Goal: Task Accomplishment & Management: Complete application form

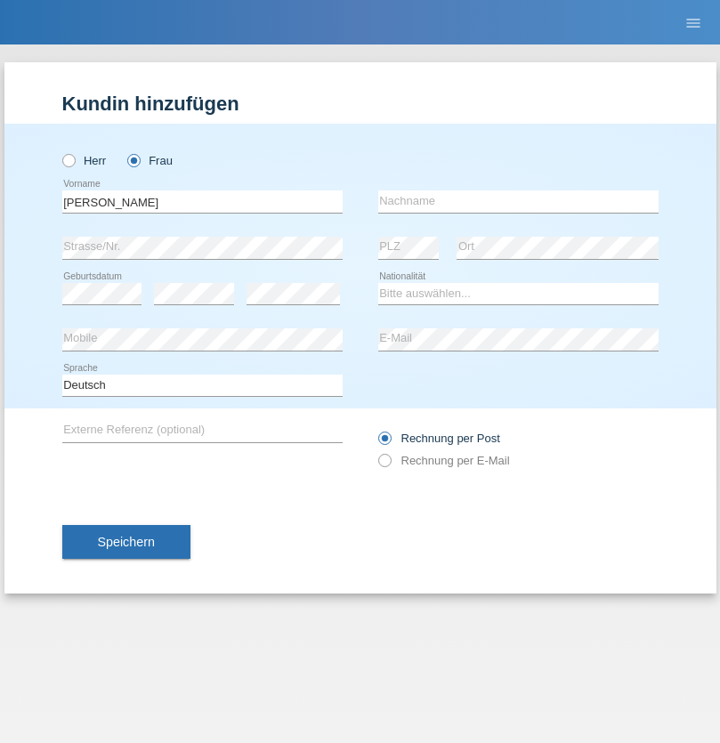
type input "[PERSON_NAME]"
click at [518, 201] on input "text" at bounding box center [518, 201] width 280 height 22
type input "Yohannes"
select select "CH"
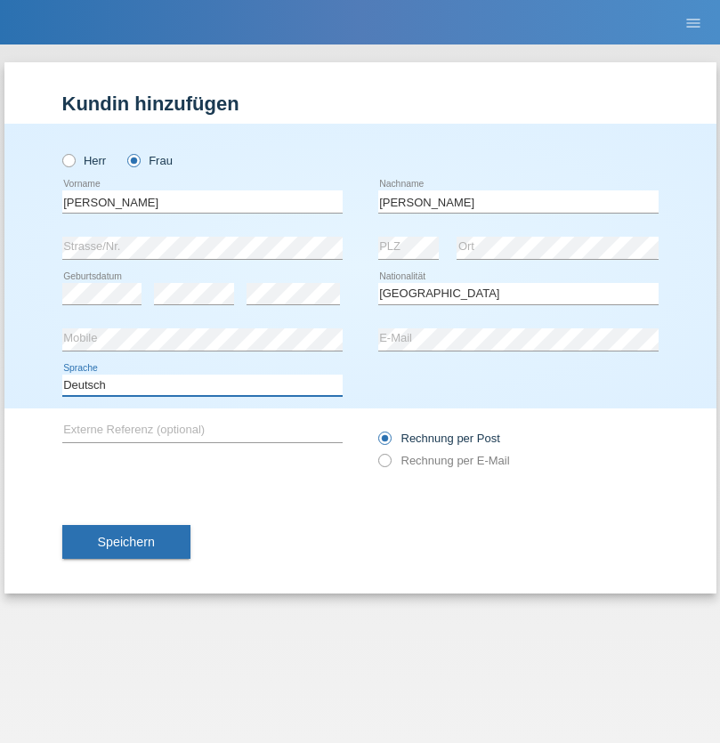
select select "en"
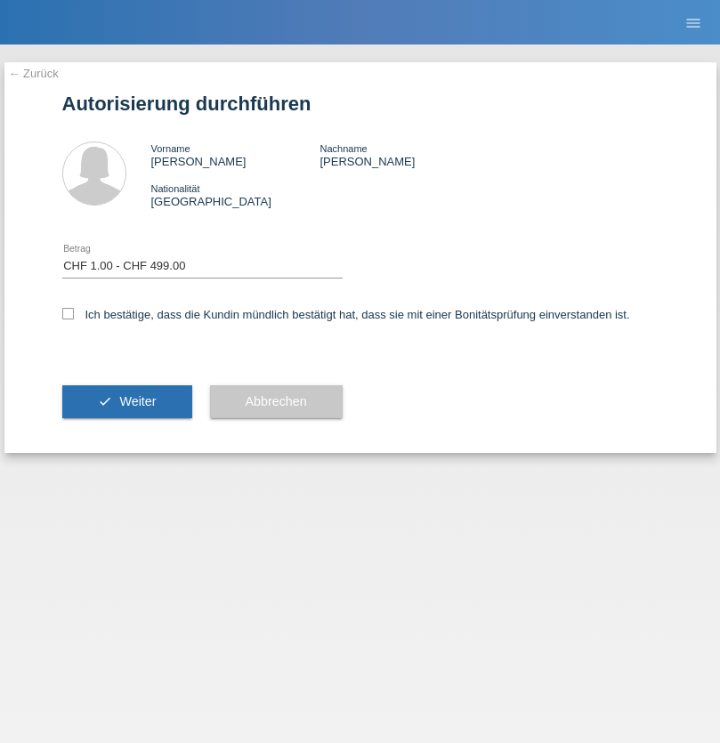
select select "1"
checkbox input "true"
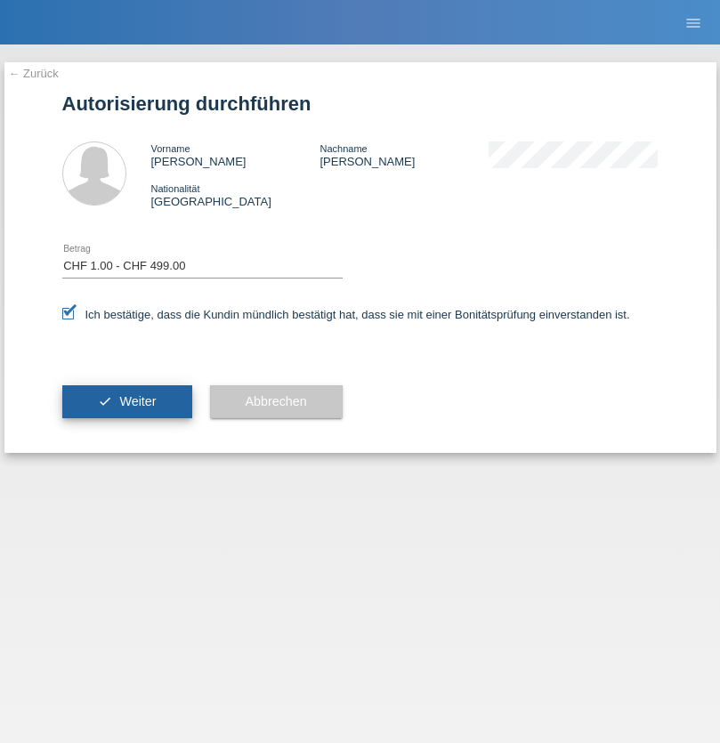
click at [126, 401] on span "Weiter" at bounding box center [137, 401] width 36 height 14
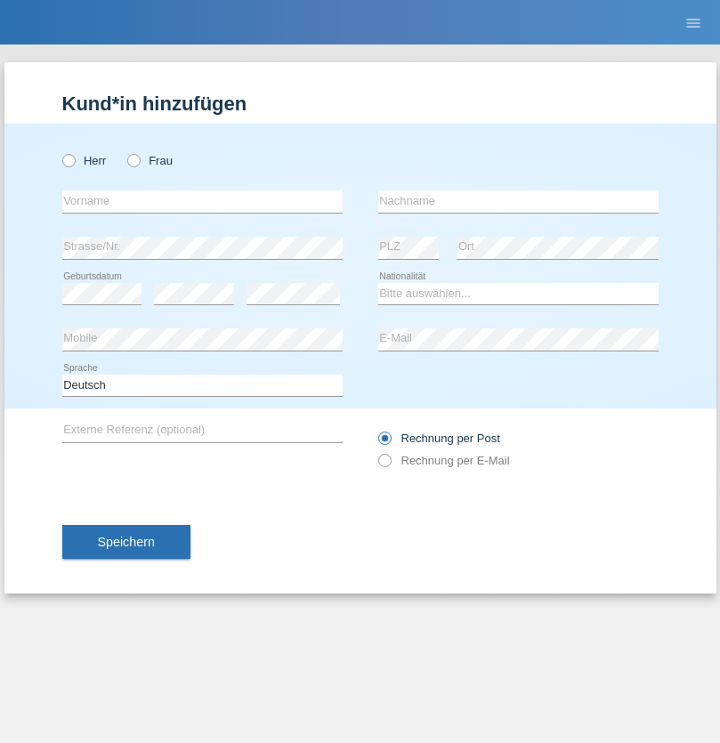
radio input "true"
click at [202, 201] on input "text" at bounding box center [202, 201] width 280 height 22
type input "Saubi"
click at [518, 201] on input "text" at bounding box center [518, 201] width 280 height 22
type input "Ajdini"
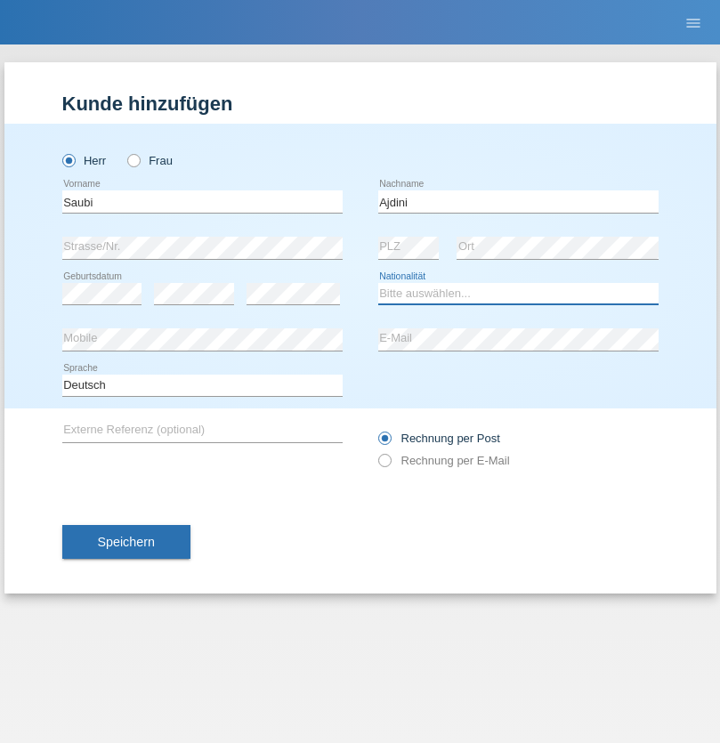
select select "MK"
select select "C"
select select "14"
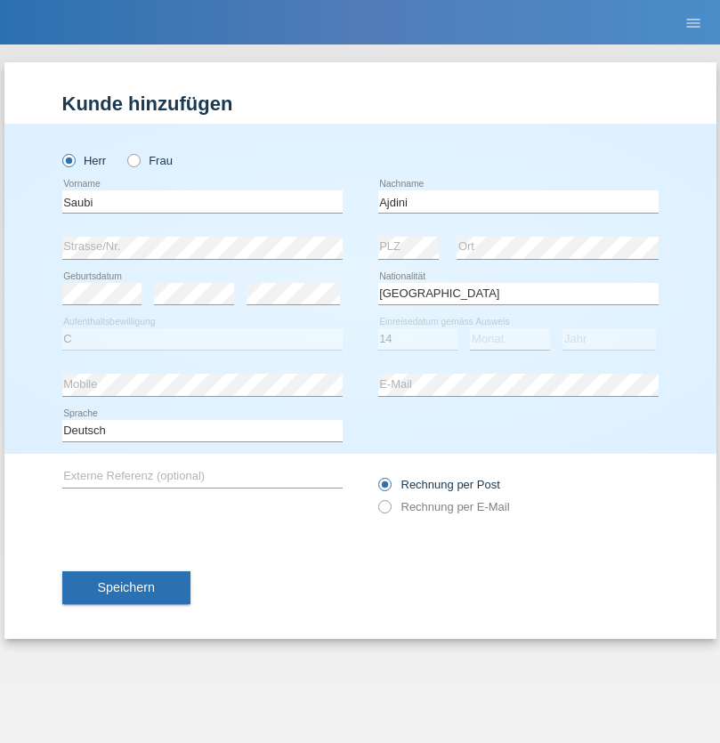
select select "03"
select select "2012"
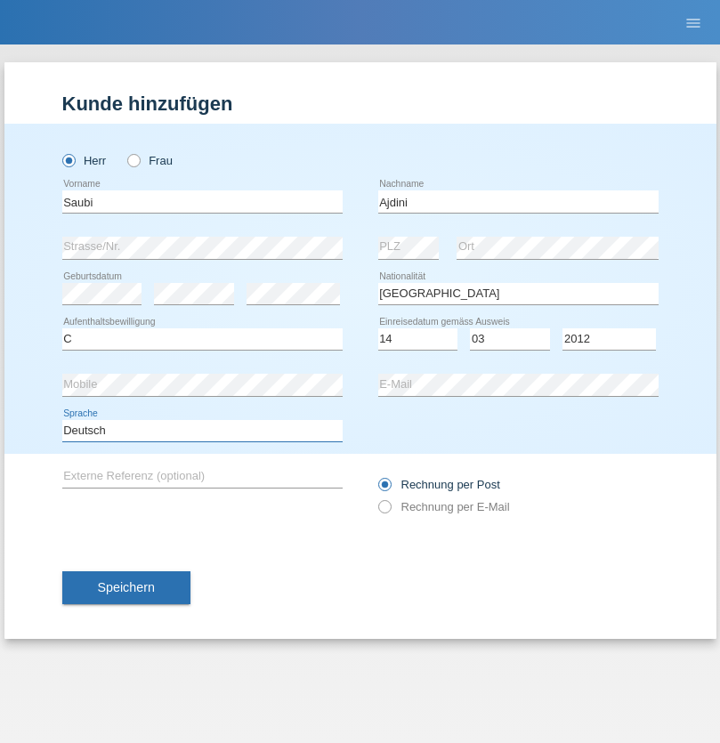
select select "en"
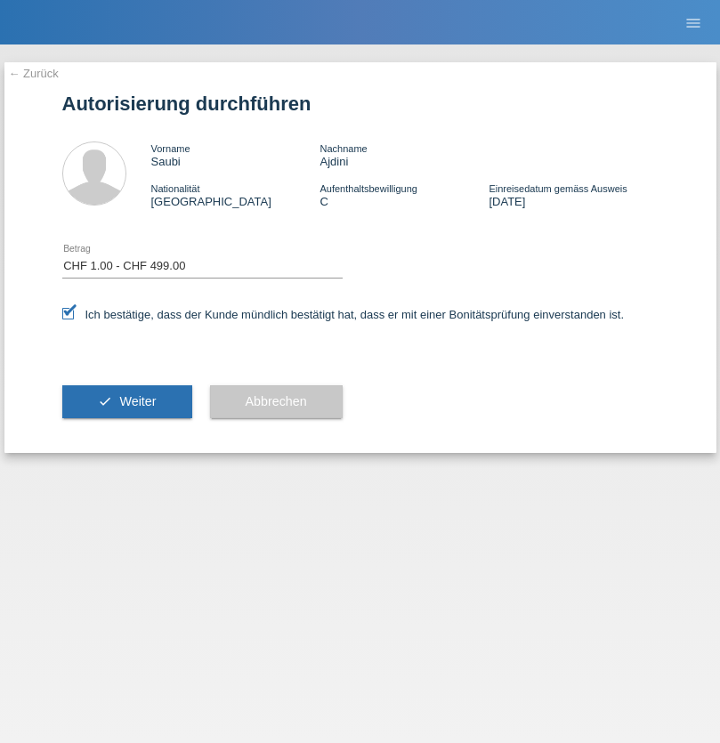
select select "1"
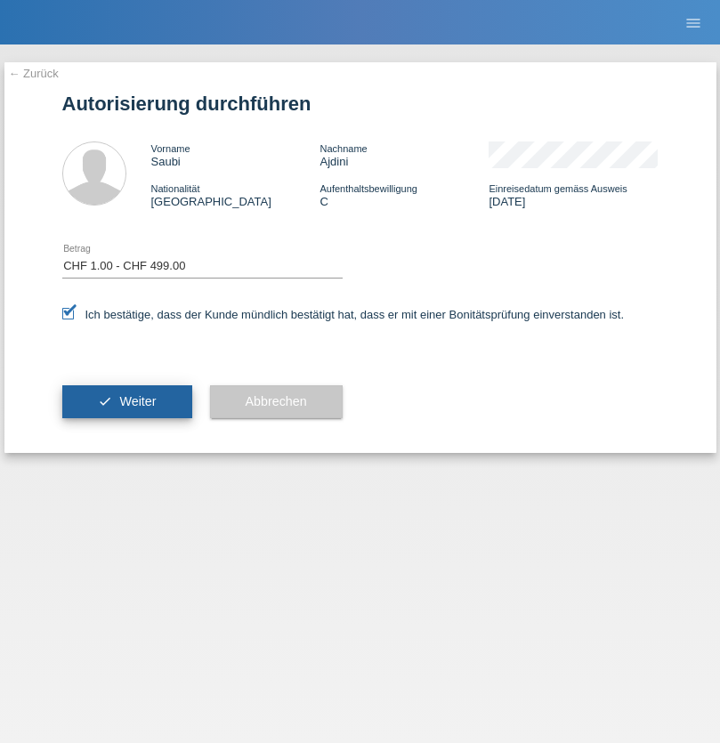
click at [126, 401] on span "Weiter" at bounding box center [137, 401] width 36 height 14
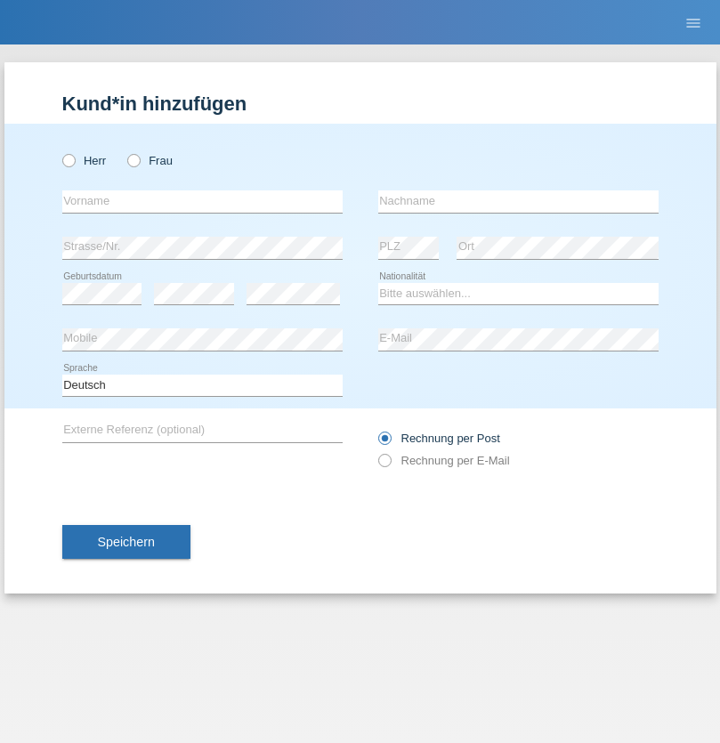
radio input "true"
click at [202, 201] on input "text" at bounding box center [202, 201] width 280 height 22
type input "Abilio Rafael"
click at [518, 201] on input "text" at bounding box center [518, 201] width 280 height 22
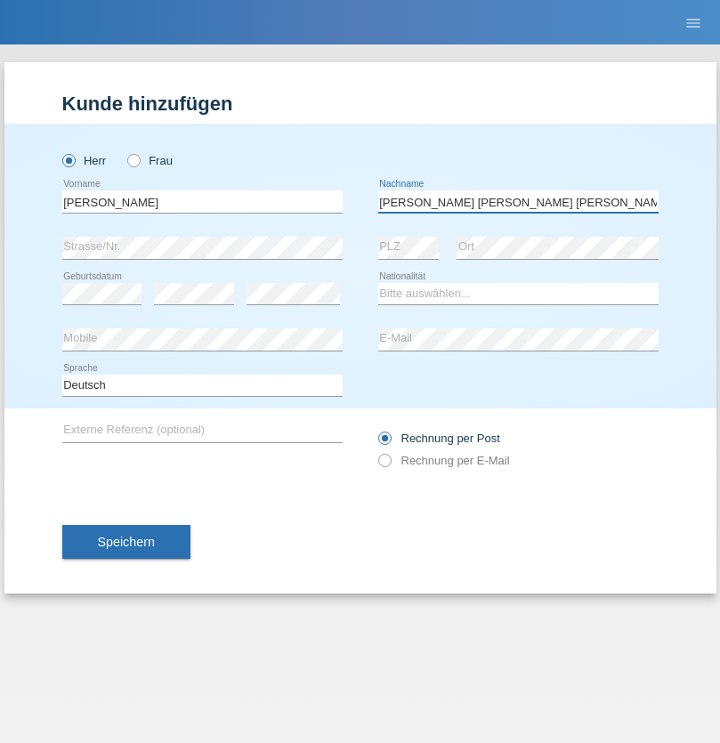
type input "De Sousa Teixeira Oliveira"
select select "PT"
select select "C"
select select "08"
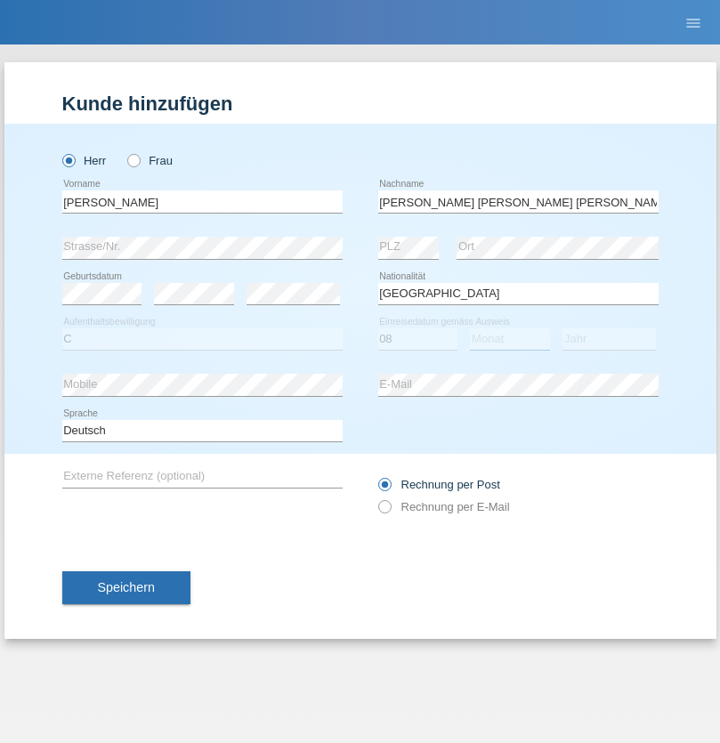
select select "01"
select select "2008"
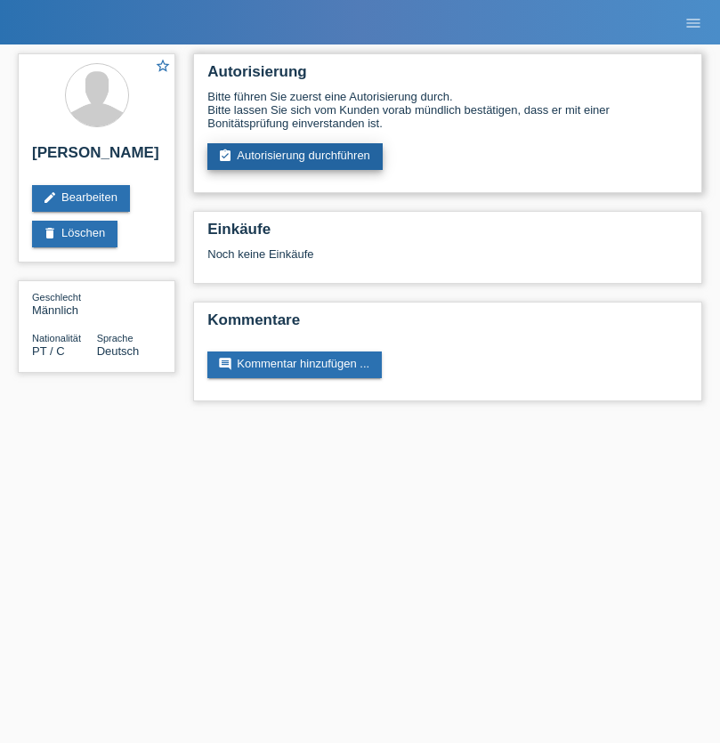
click at [295, 157] on link "assignment_turned_in Autorisierung durchführen" at bounding box center [294, 156] width 175 height 27
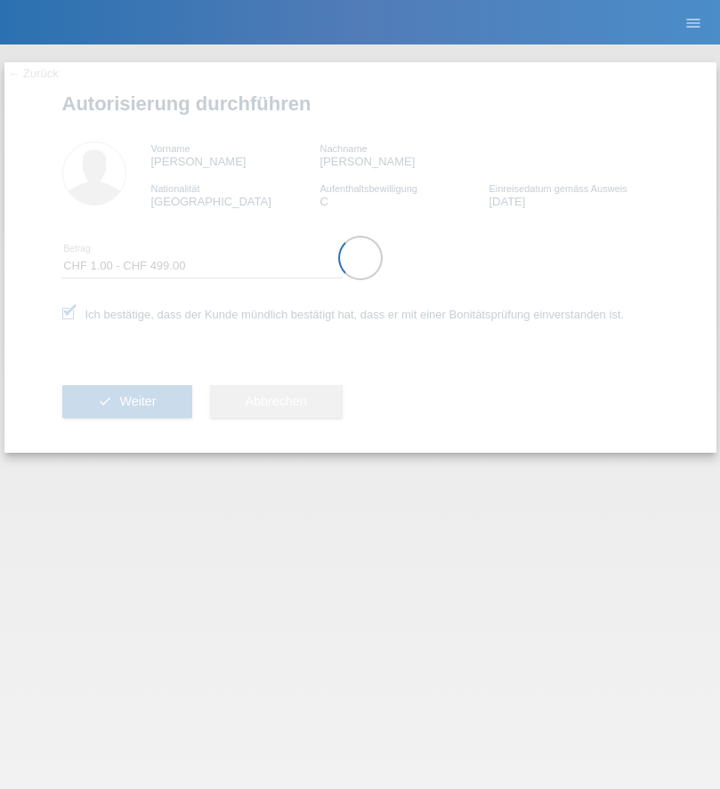
select select "1"
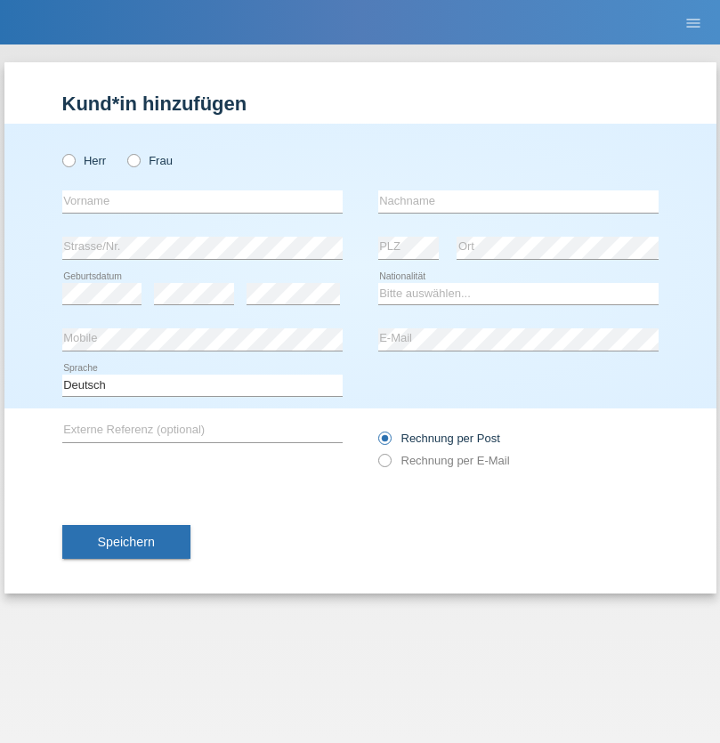
radio input "true"
click at [202, 201] on input "text" at bounding box center [202, 201] width 280 height 22
type input "Thammachat"
click at [518, 201] on input "text" at bounding box center [518, 201] width 280 height 22
type input "Kaewphoung"
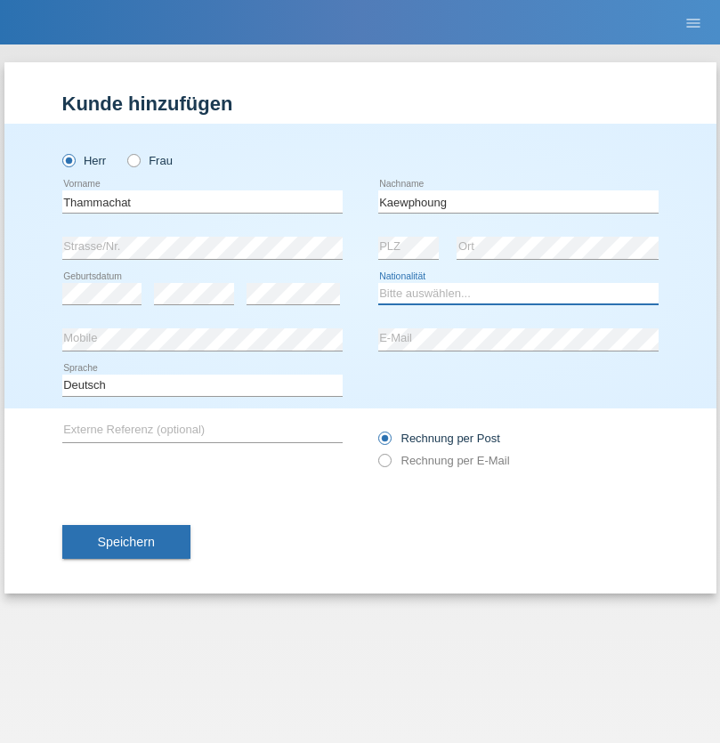
select select "TH"
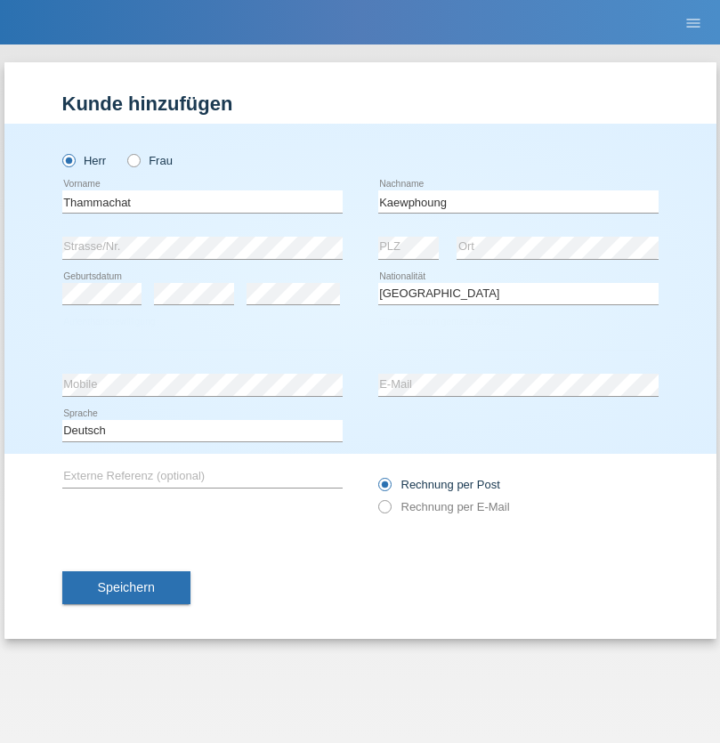
select select "C"
select select "23"
select select "12"
select select "2021"
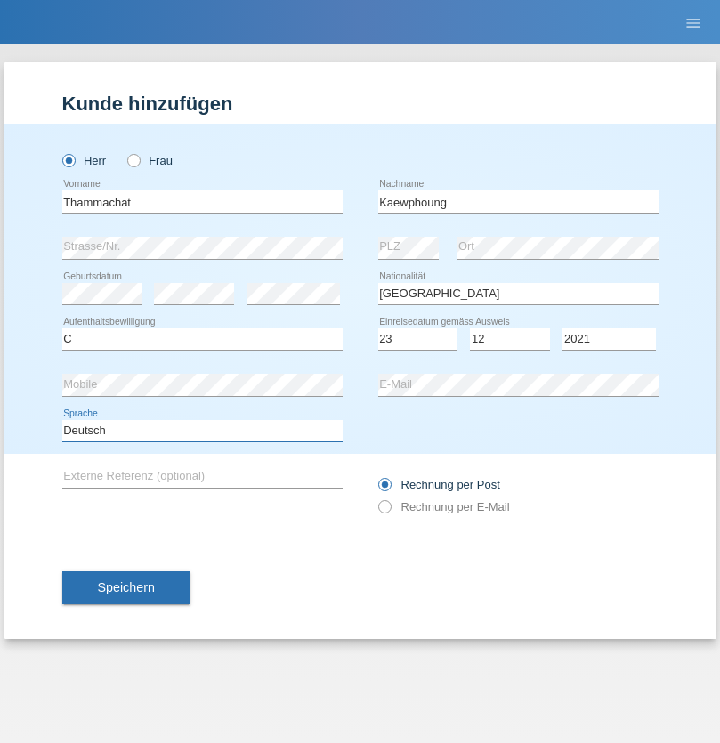
select select "en"
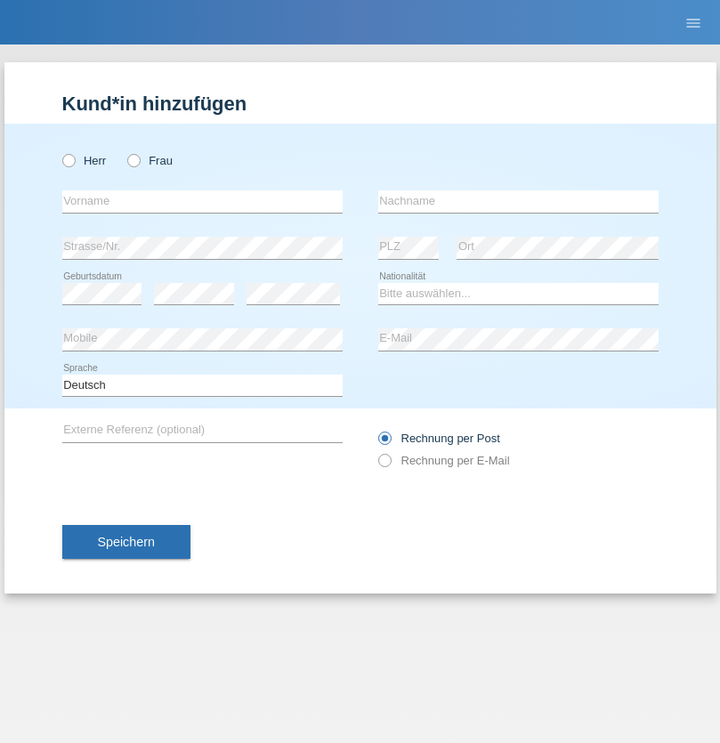
radio input "true"
click at [202, 201] on input "text" at bounding box center [202, 201] width 280 height 22
type input "Beatrice"
click at [518, 201] on input "text" at bounding box center [518, 201] width 280 height 22
type input "Zuberbühler"
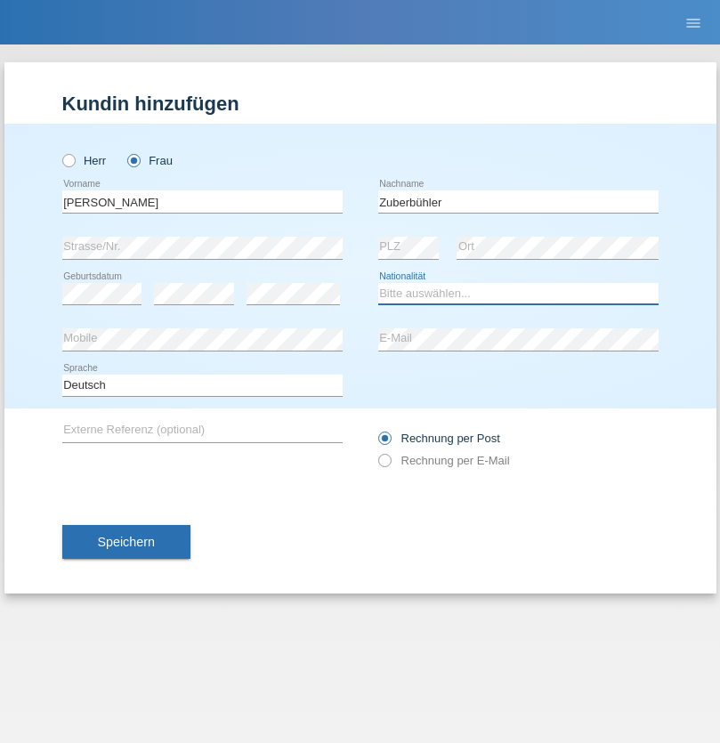
select select "CH"
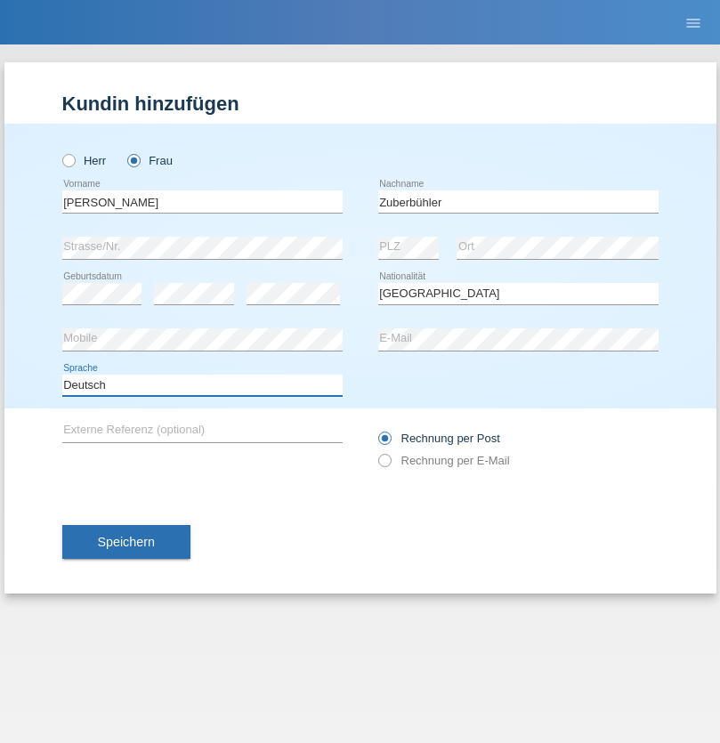
select select "en"
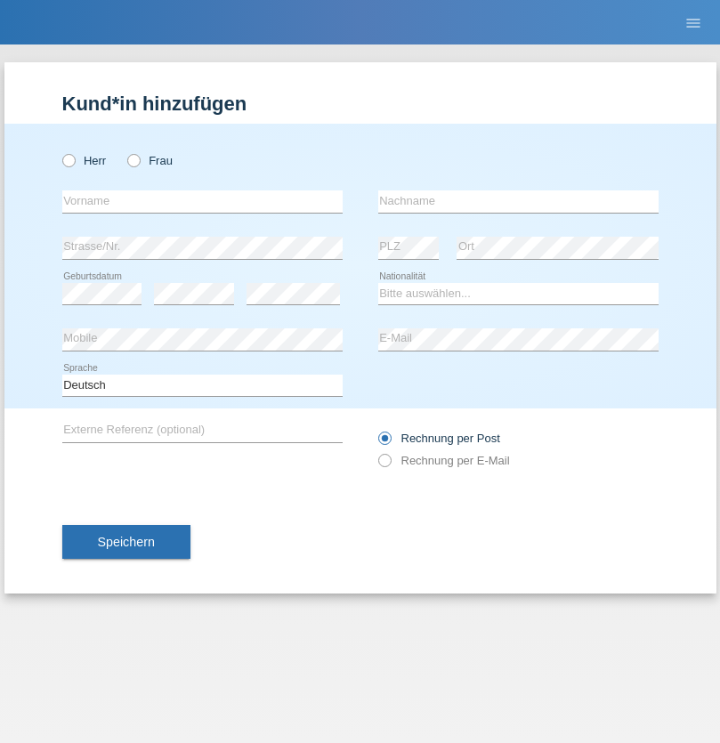
radio input "true"
click at [202, 201] on input "text" at bounding box center [202, 201] width 280 height 22
type input "[PERSON_NAME]"
click at [518, 201] on input "text" at bounding box center [518, 201] width 280 height 22
type input "Recine"
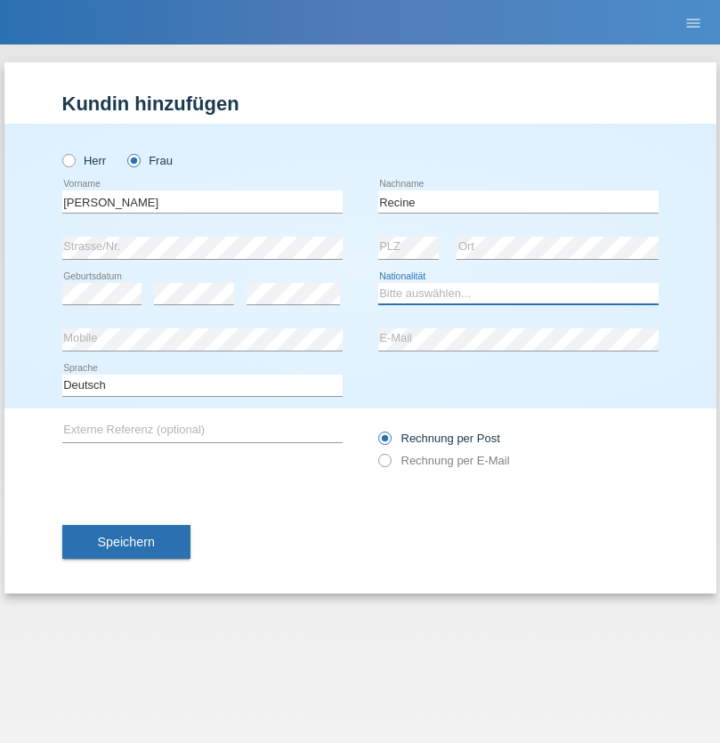
select select "CH"
radio input "true"
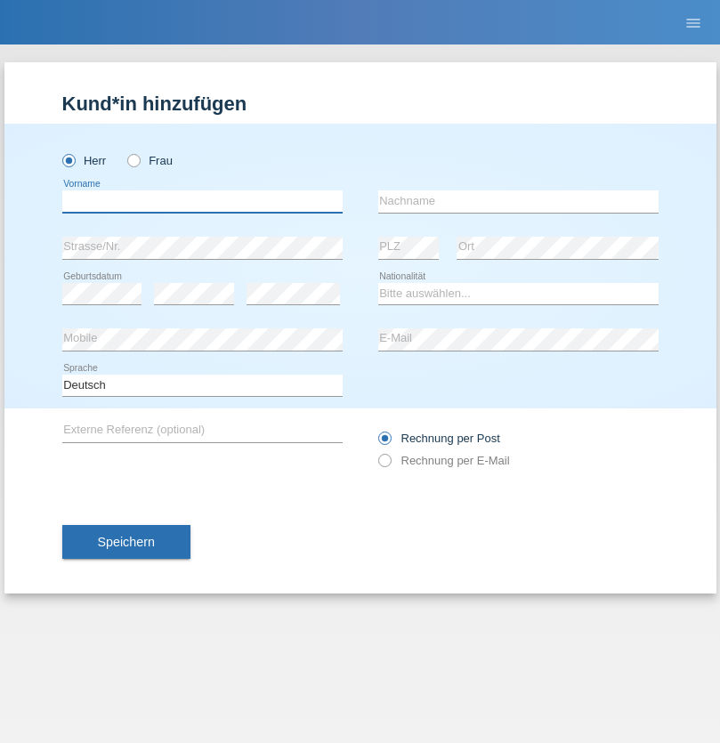
click at [202, 201] on input "text" at bounding box center [202, 201] width 280 height 22
type input "Christof"
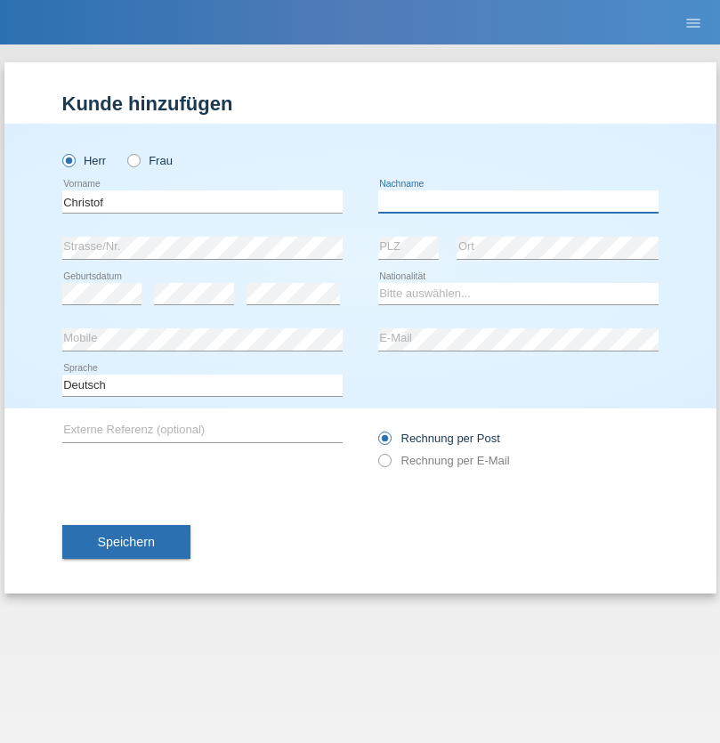
click at [518, 201] on input "text" at bounding box center [518, 201] width 280 height 22
type input "[PERSON_NAME]"
select select "CH"
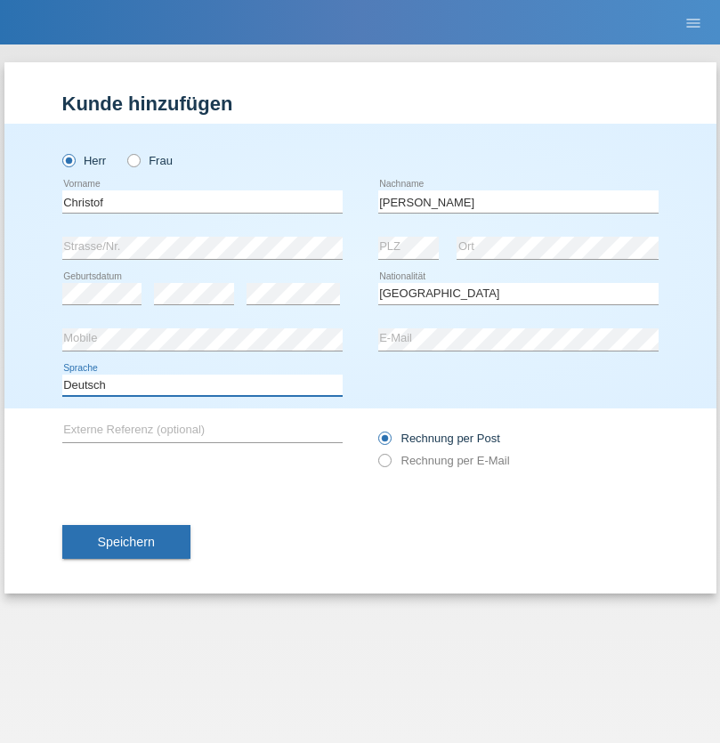
select select "en"
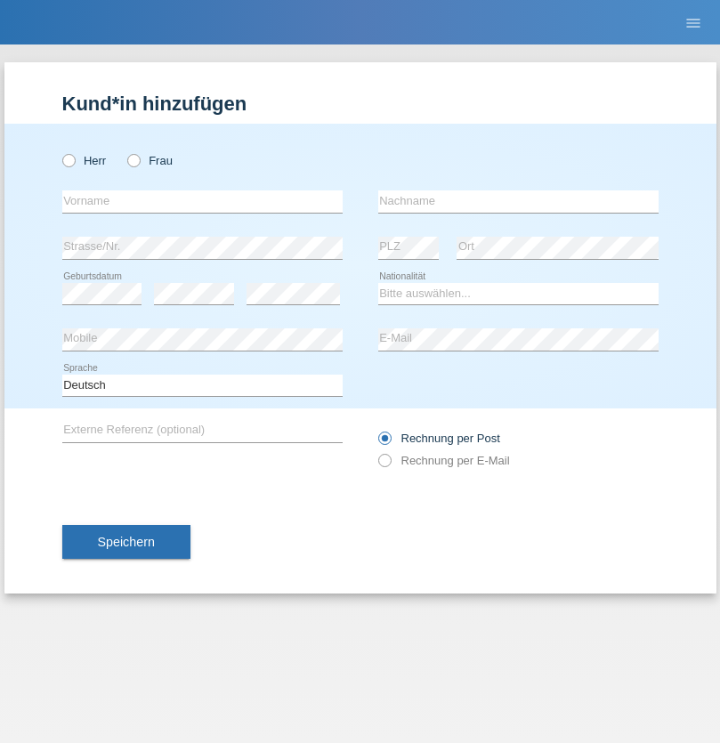
radio input "true"
click at [202, 201] on input "text" at bounding box center [202, 201] width 280 height 22
type input "Qashqo"
click at [518, 201] on input "text" at bounding box center [518, 201] width 280 height 22
type input "[PERSON_NAME]"
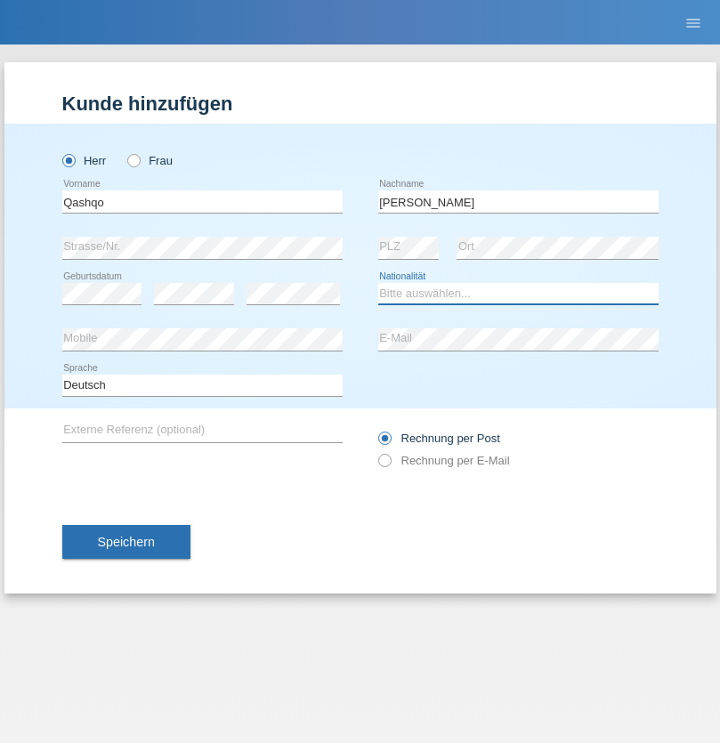
select select "CH"
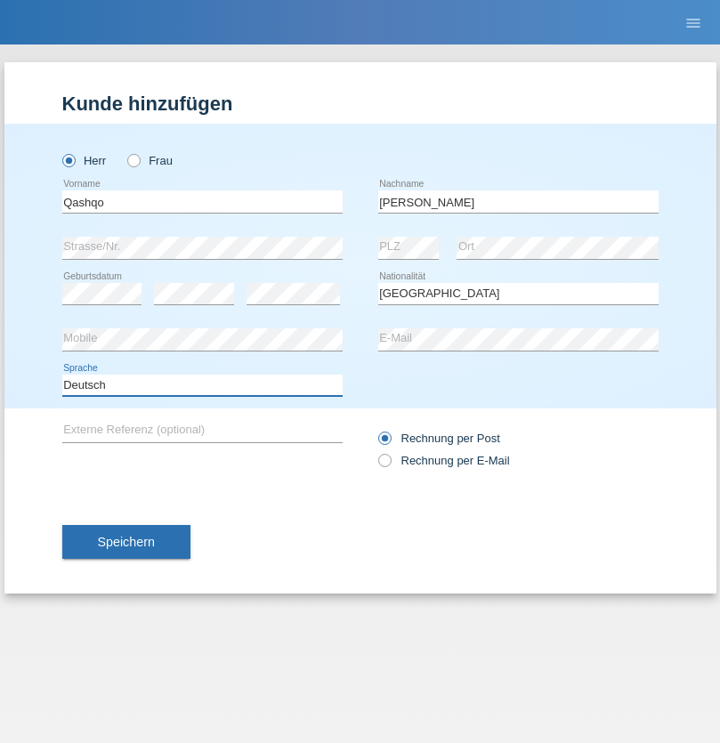
select select "en"
